Goal: Transaction & Acquisition: Obtain resource

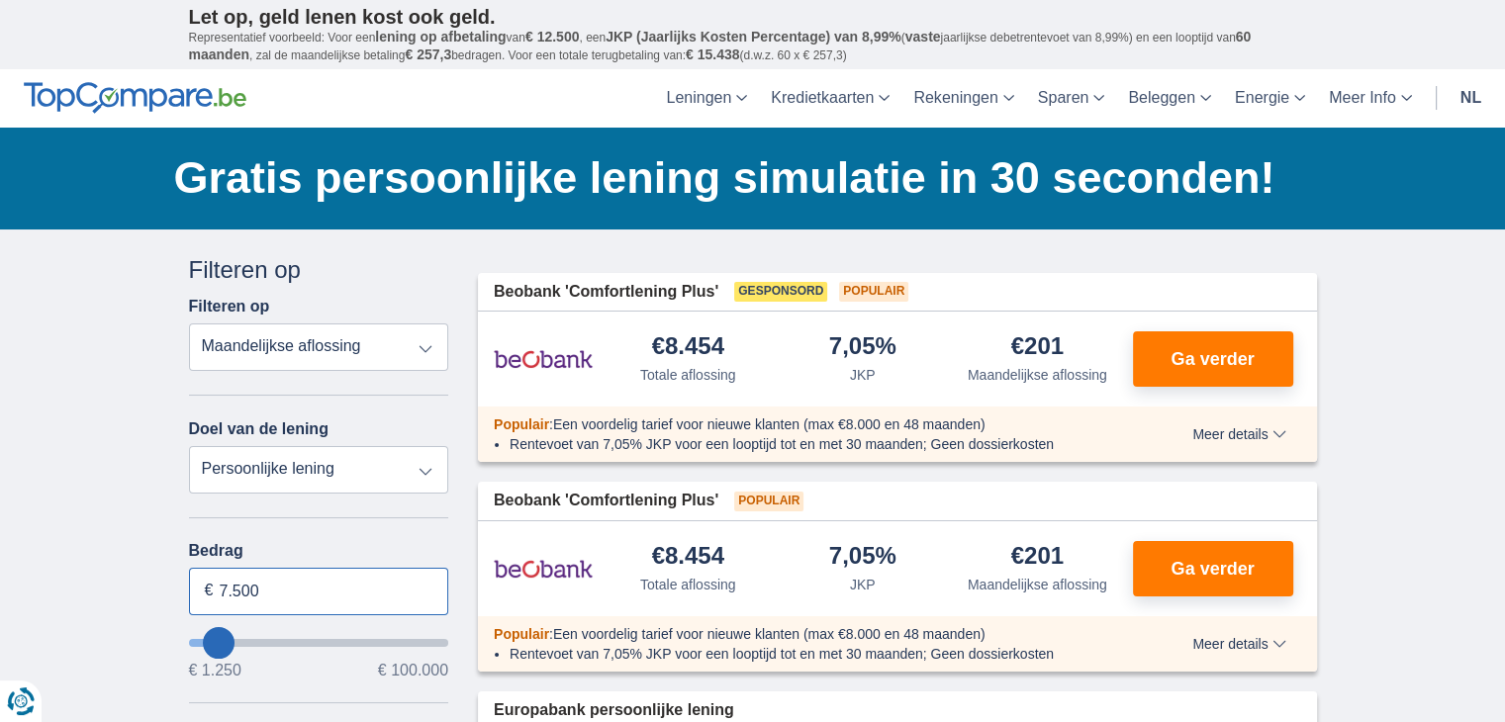
click at [226, 591] on input "7.500" at bounding box center [319, 591] width 260 height 47
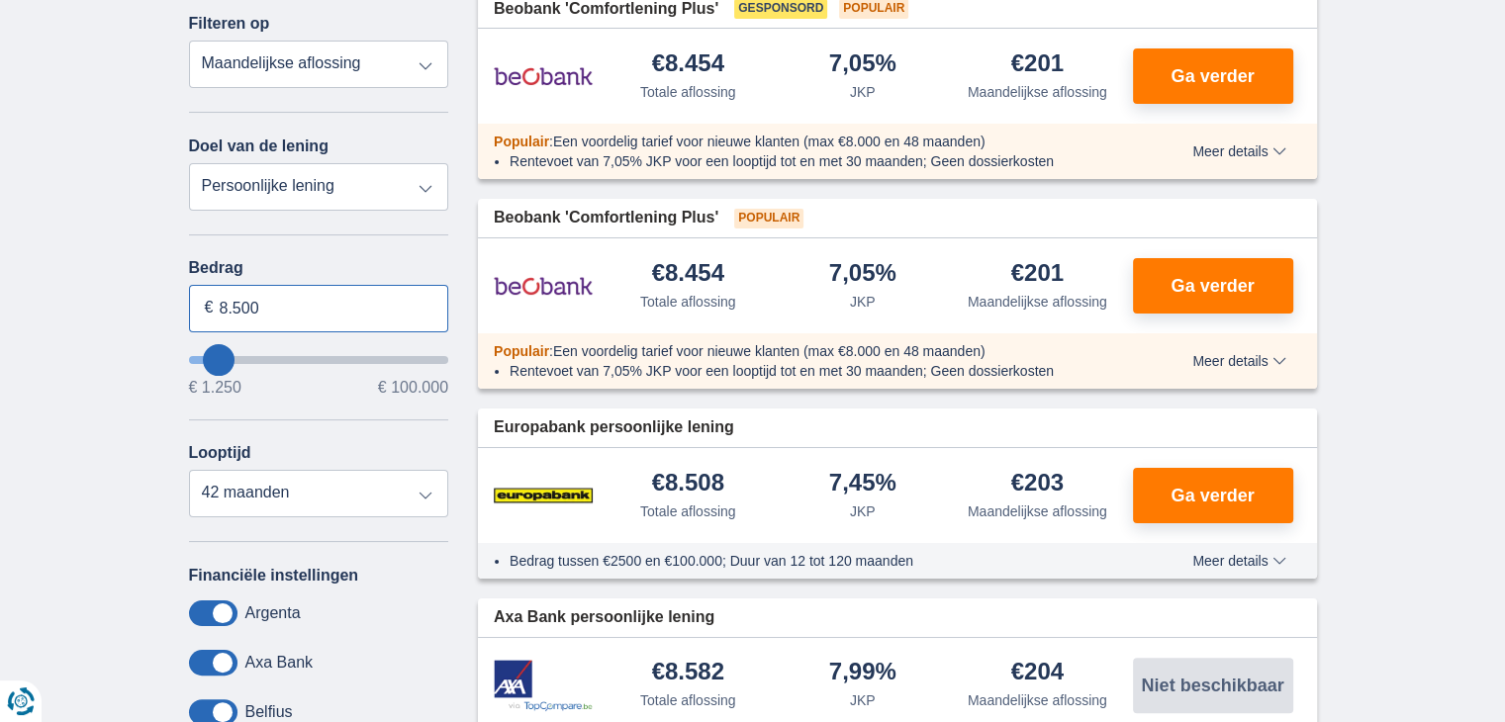
scroll to position [297, 0]
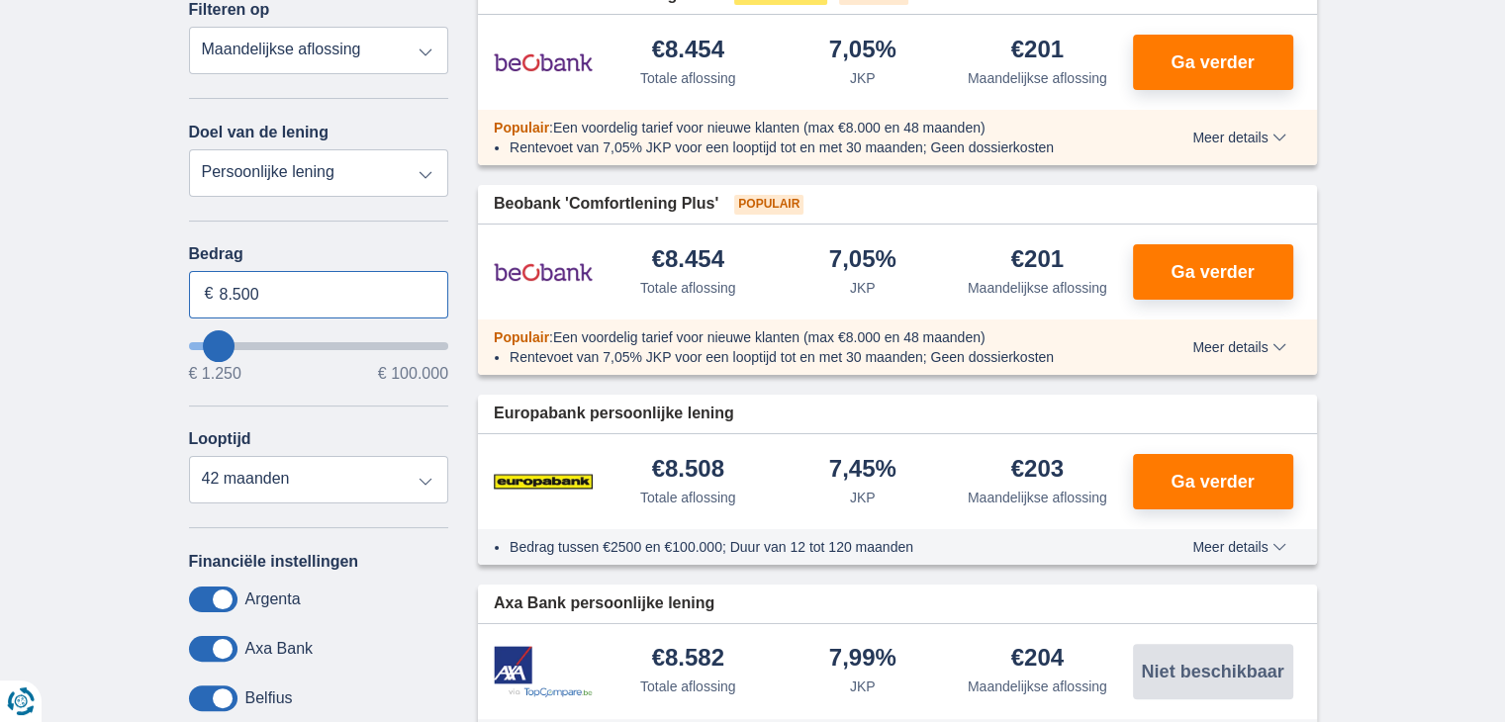
type input "8.500"
type input "8250"
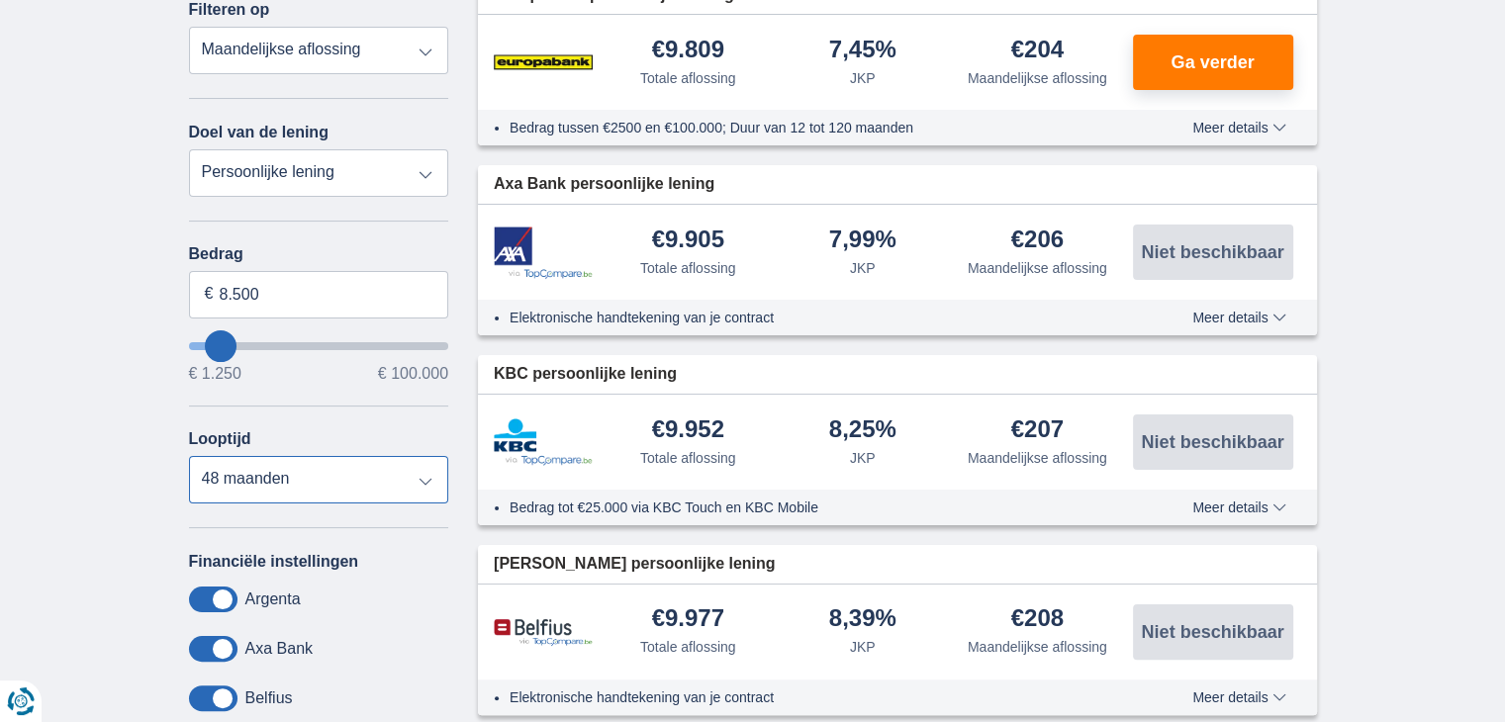
click at [189, 456] on select "12 maanden 18 maanden 24 maanden 30 maanden 36 maanden 42 maanden 48 maanden" at bounding box center [319, 479] width 260 height 47
click at [425, 474] on select "12 maanden 18 maanden 24 maanden 30 maanden 36 maanden 42 maanden 48 maanden" at bounding box center [319, 479] width 260 height 47
click at [189, 456] on select "12 maanden 18 maanden 24 maanden 30 maanden 36 maanden 42 maanden 48 maanden" at bounding box center [319, 479] width 260 height 47
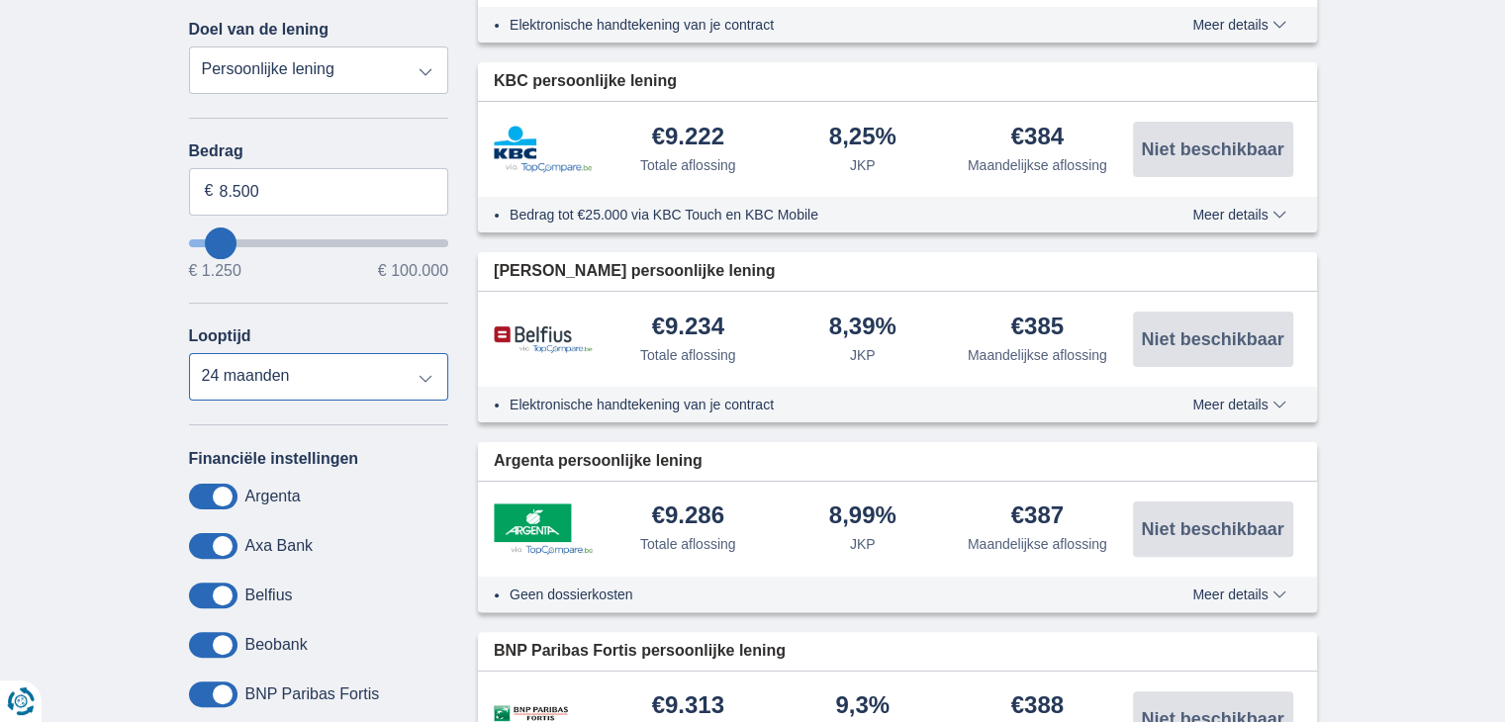
scroll to position [396, 0]
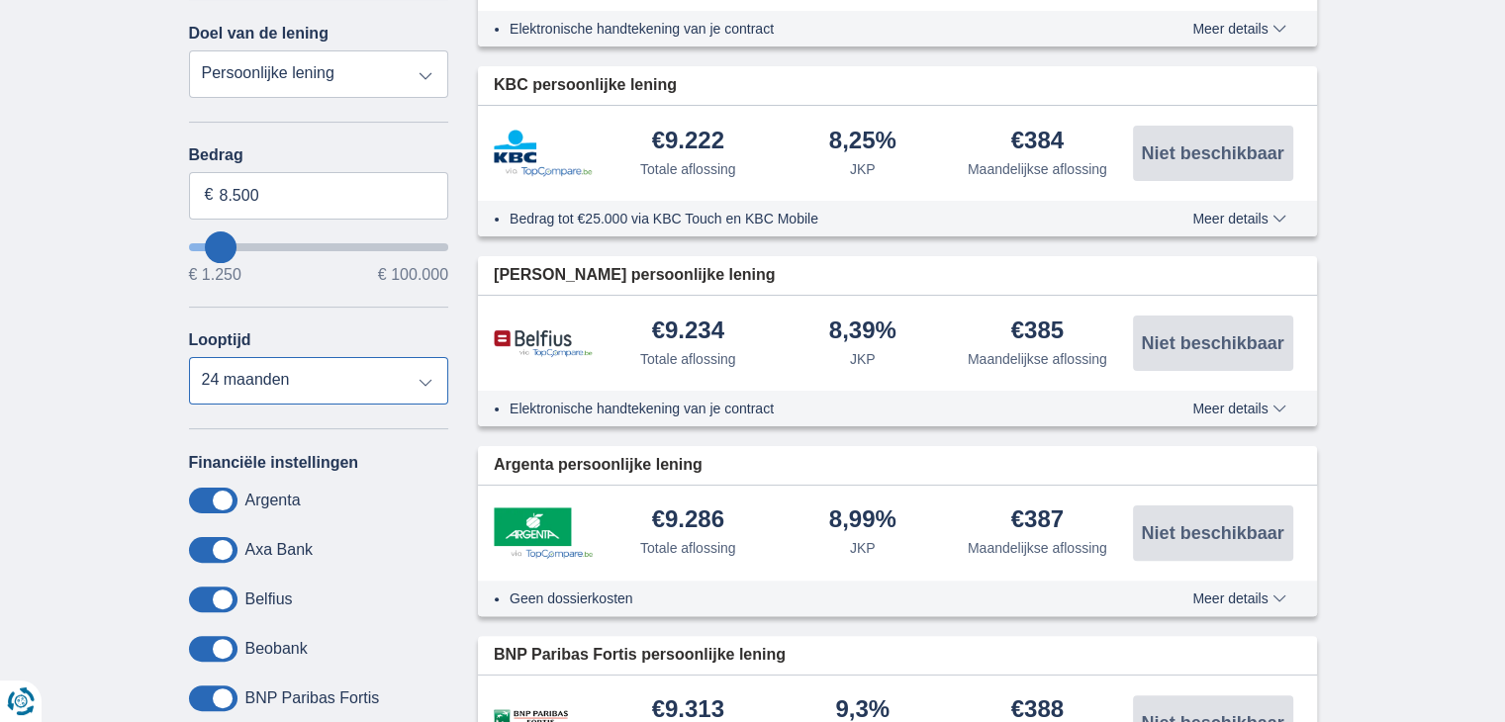
click at [424, 373] on select "12 maanden 18 maanden 24 maanden 30 maanden 36 maanden 42 maanden 48 maanden" at bounding box center [319, 380] width 260 height 47
select select "18"
click at [189, 357] on select "12 maanden 18 maanden 24 maanden 30 maanden 36 maanden 42 maanden 48 maanden" at bounding box center [319, 380] width 260 height 47
click at [229, 191] on input "8.500" at bounding box center [319, 195] width 260 height 47
type input "6.500"
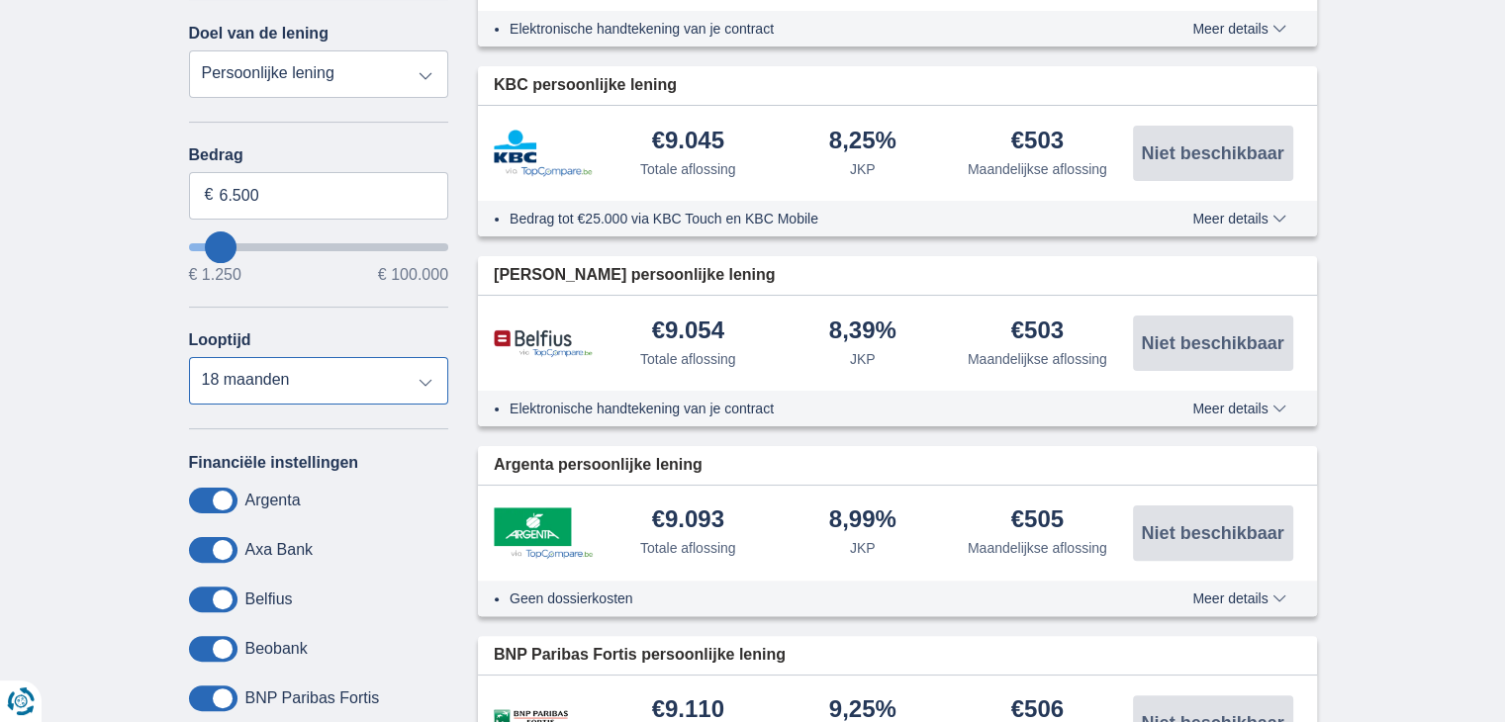
type input "6250"
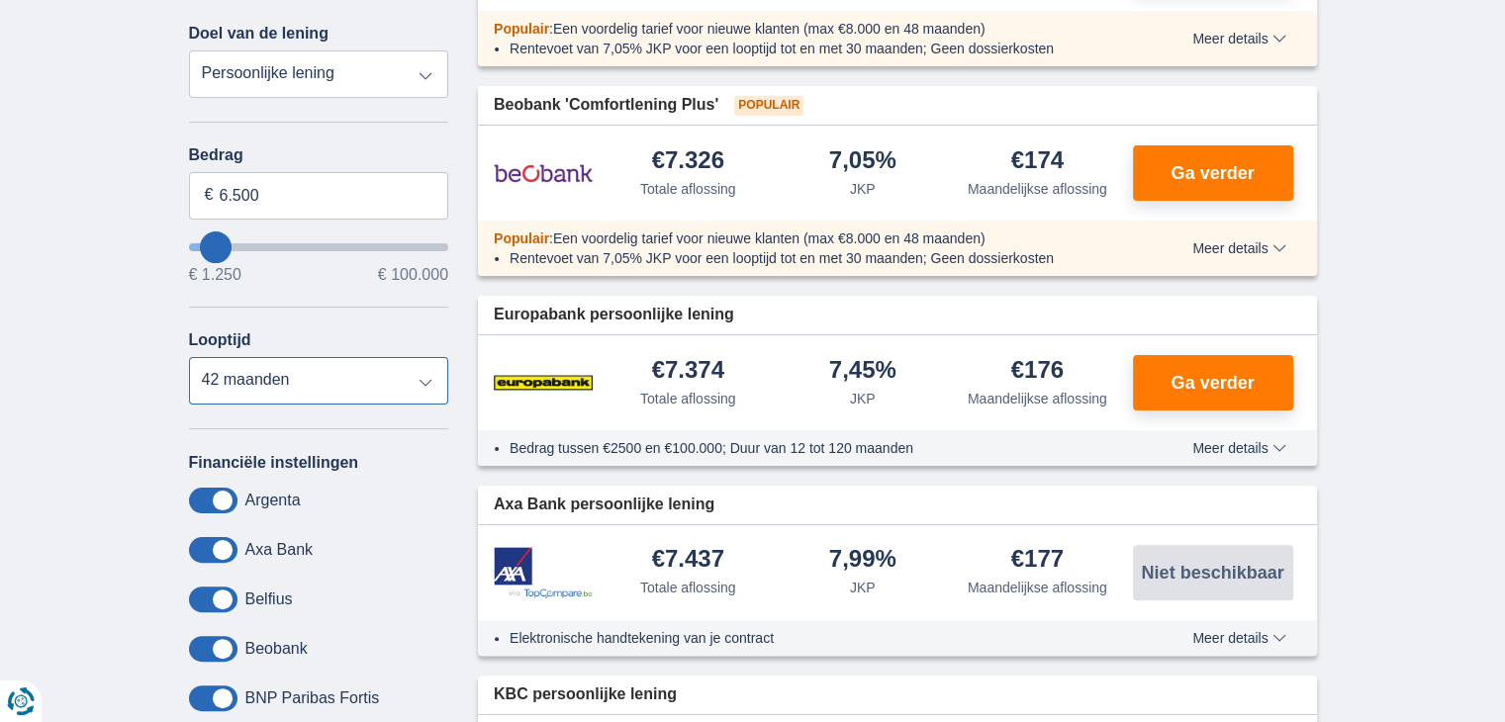
click at [189, 357] on select "12 maanden 18 maanden 24 maanden 30 maanden 36 maanden 42 maanden" at bounding box center [319, 380] width 260 height 47
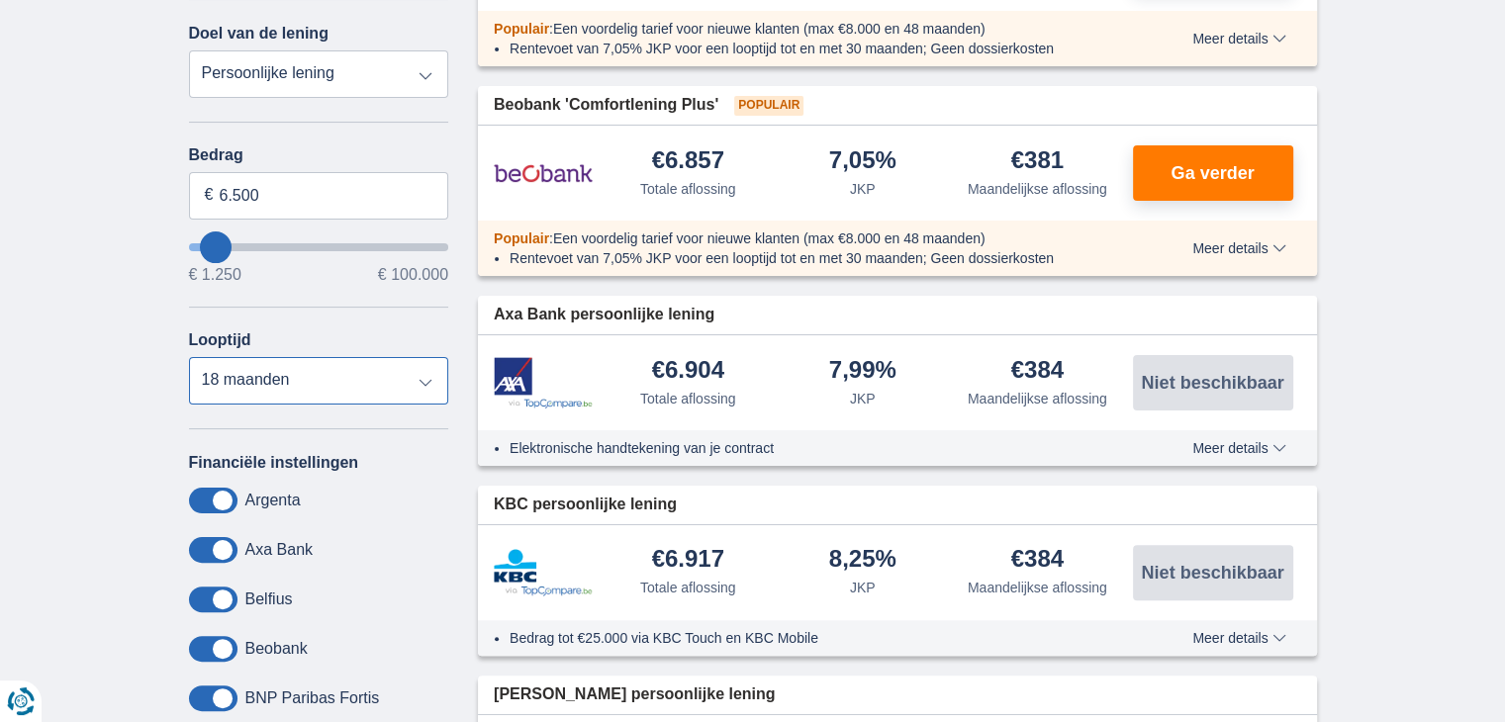
click at [420, 381] on select "12 maanden 18 maanden 24 maanden 30 maanden 36 maanden 42 maanden" at bounding box center [319, 380] width 260 height 47
click at [189, 357] on select "12 maanden 18 maanden 24 maanden 30 maanden 36 maanden 42 maanden" at bounding box center [319, 380] width 260 height 47
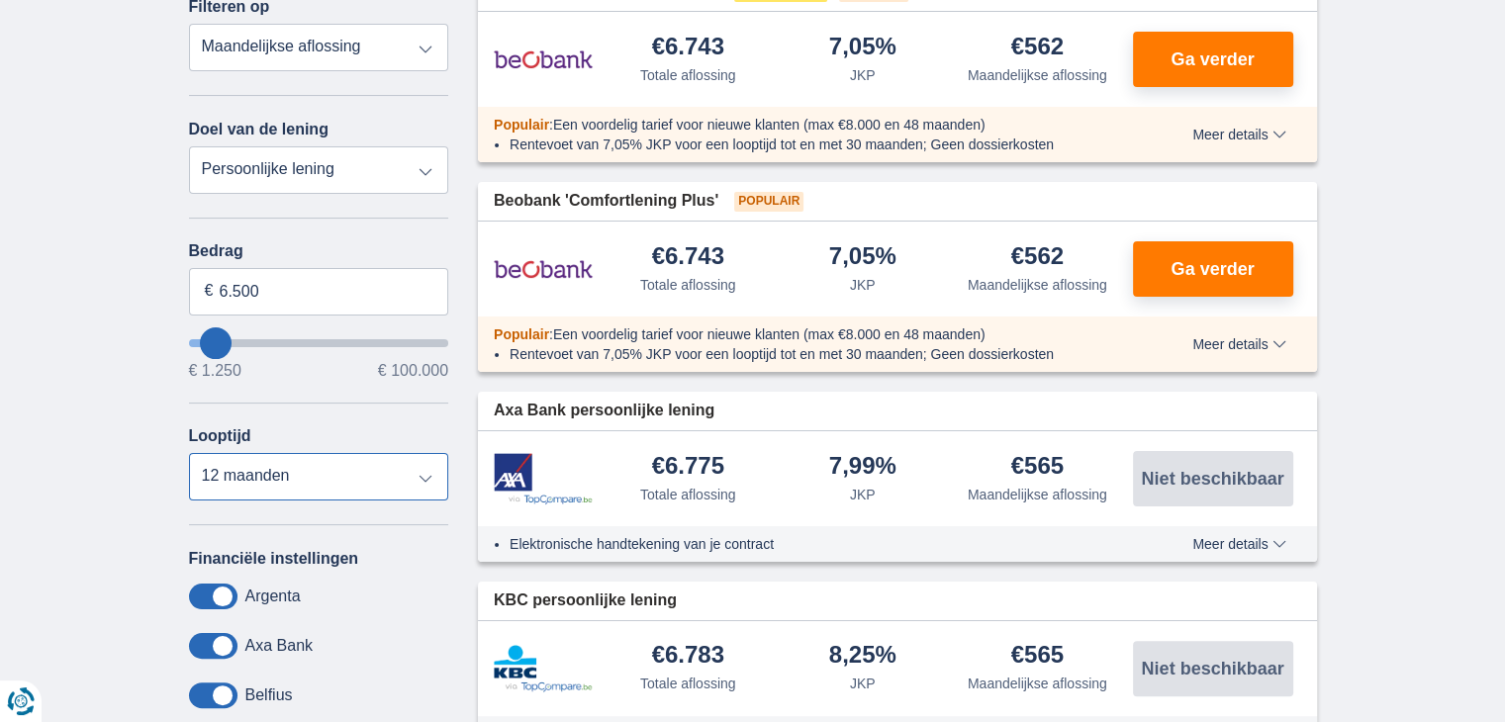
scroll to position [297, 0]
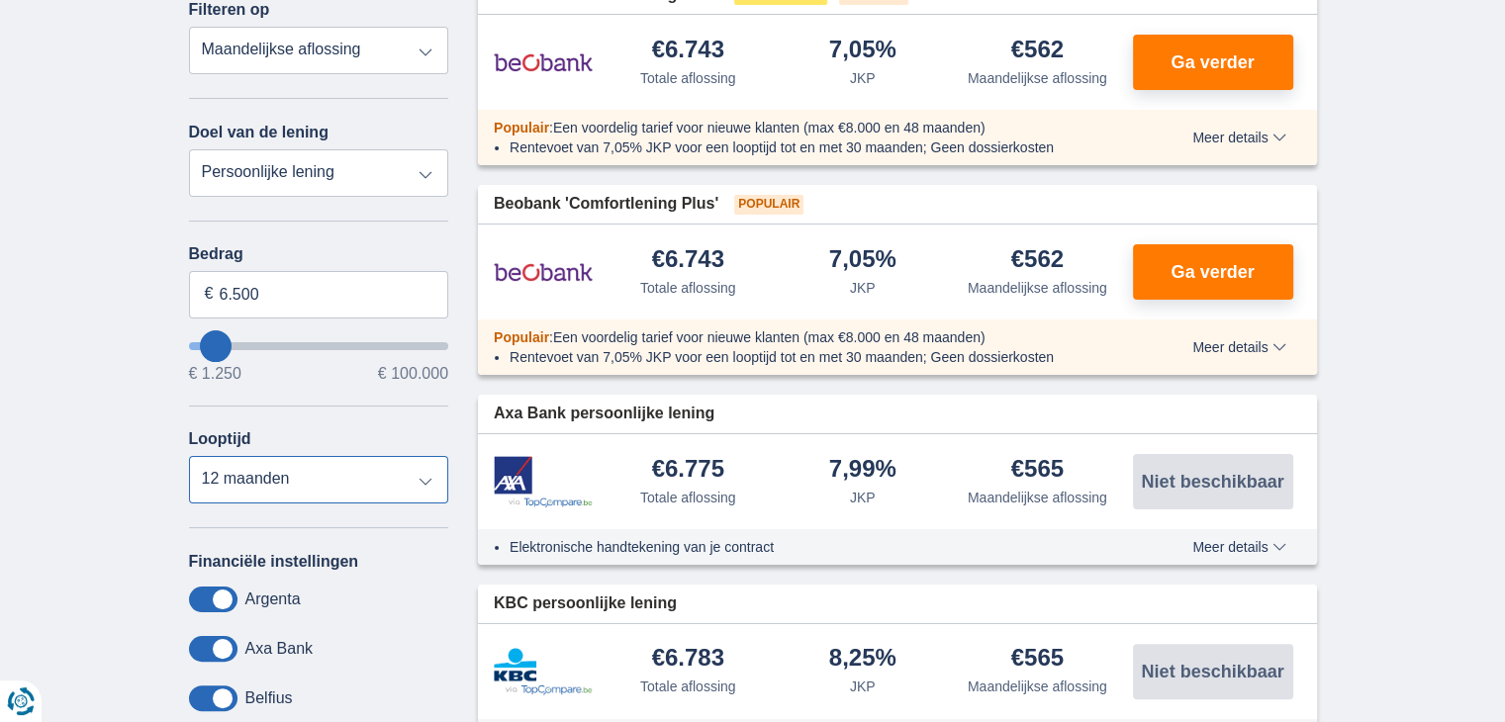
click at [422, 477] on select "12 maanden 18 maanden 24 maanden 30 maanden 36 maanden 42 maanden" at bounding box center [319, 479] width 260 height 47
select select "18"
click at [189, 456] on select "12 maanden 18 maanden 24 maanden 30 maanden 36 maanden 42 maanden" at bounding box center [319, 479] width 260 height 47
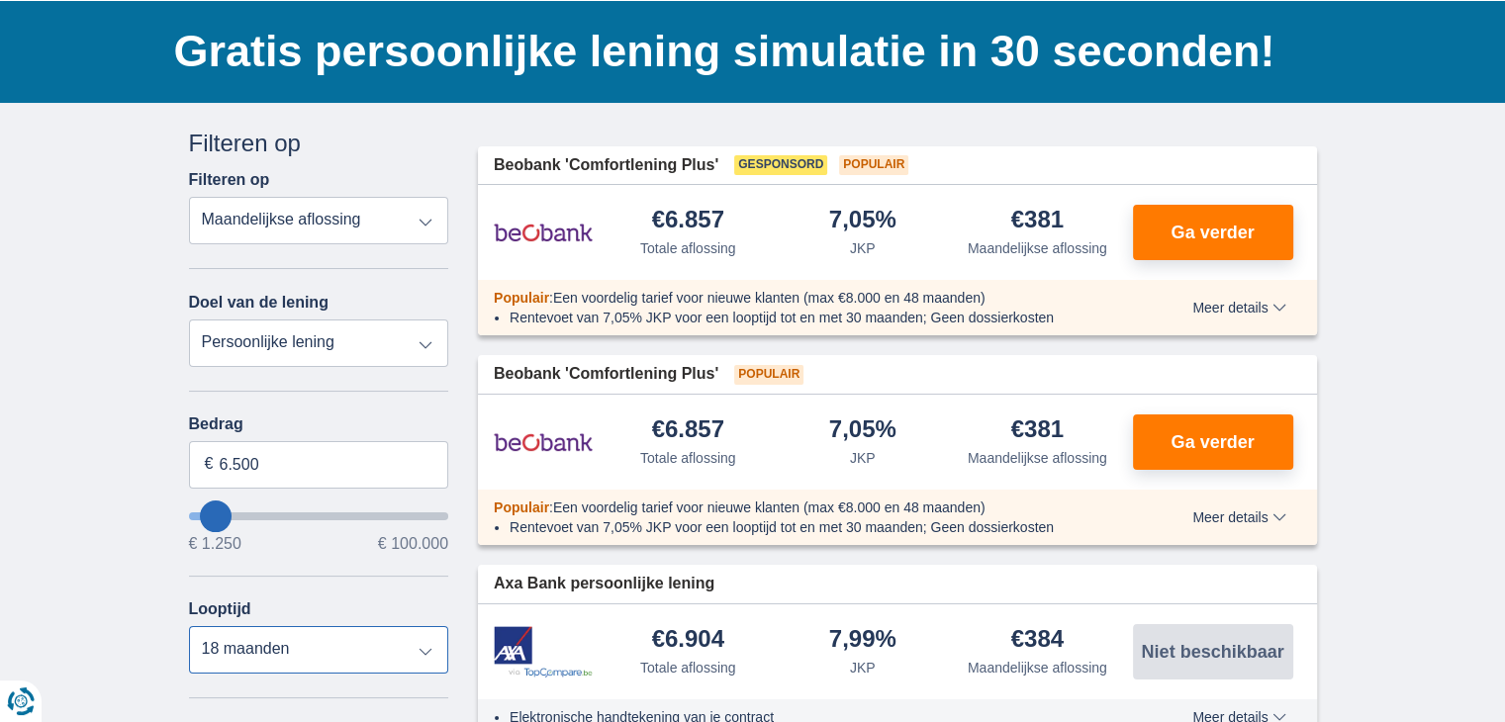
scroll to position [0, 0]
